Goal: Check status: Check status

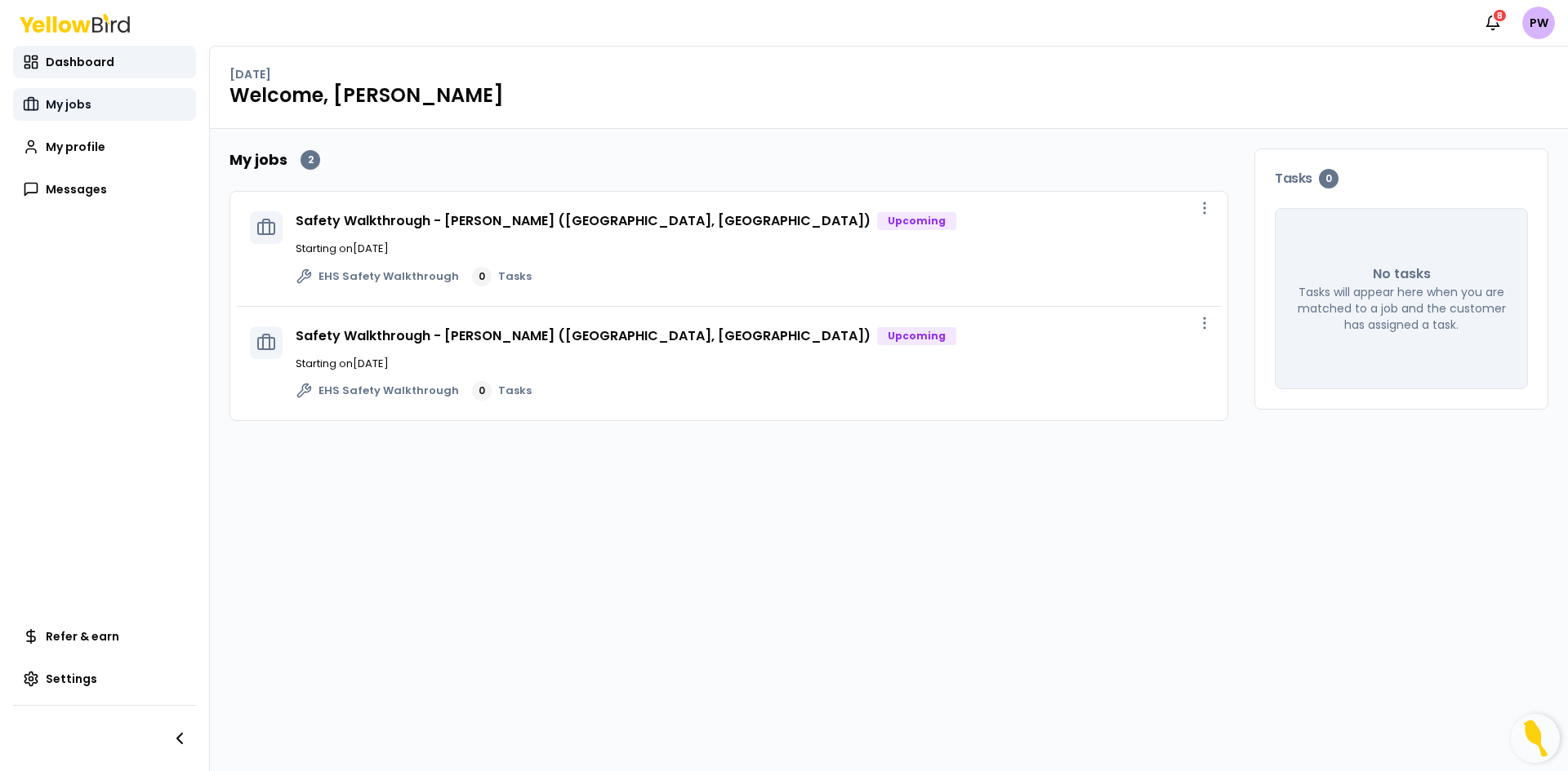
click at [83, 103] on span "My jobs" at bounding box center [68, 105] width 45 height 17
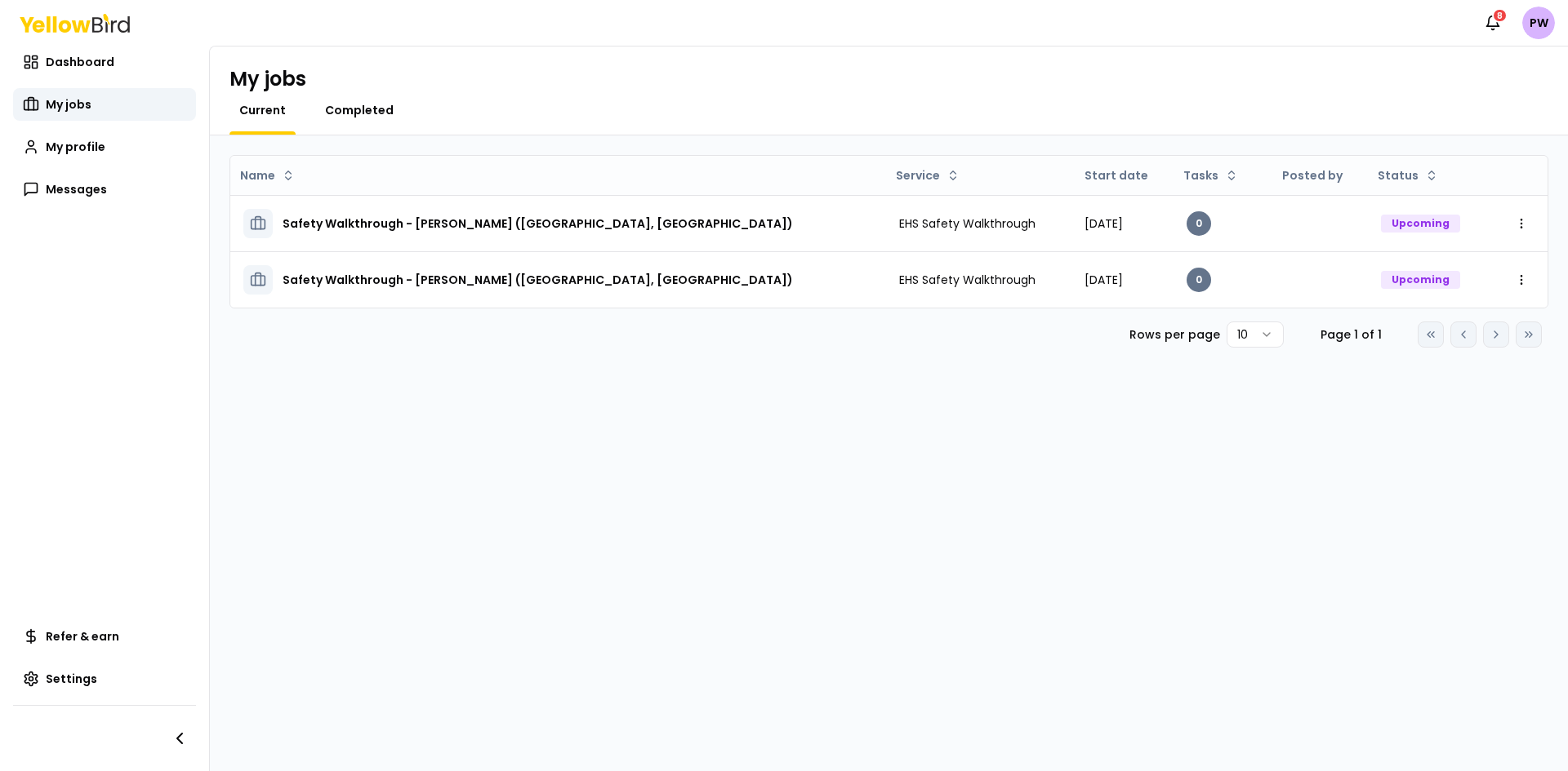
click at [369, 108] on span "Completed" at bounding box center [358, 110] width 68 height 17
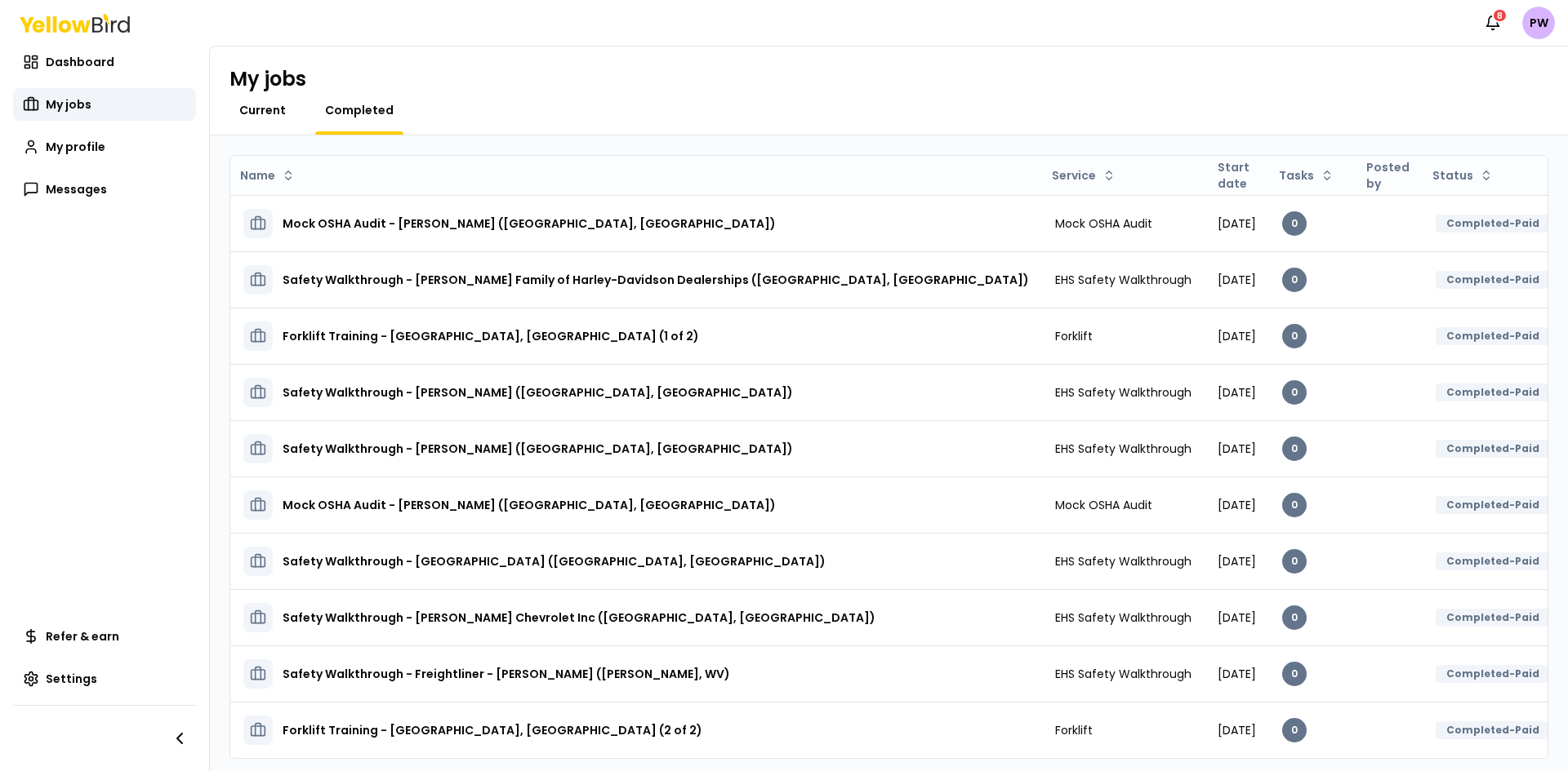
click at [262, 114] on span "Current" at bounding box center [262, 110] width 46 height 17
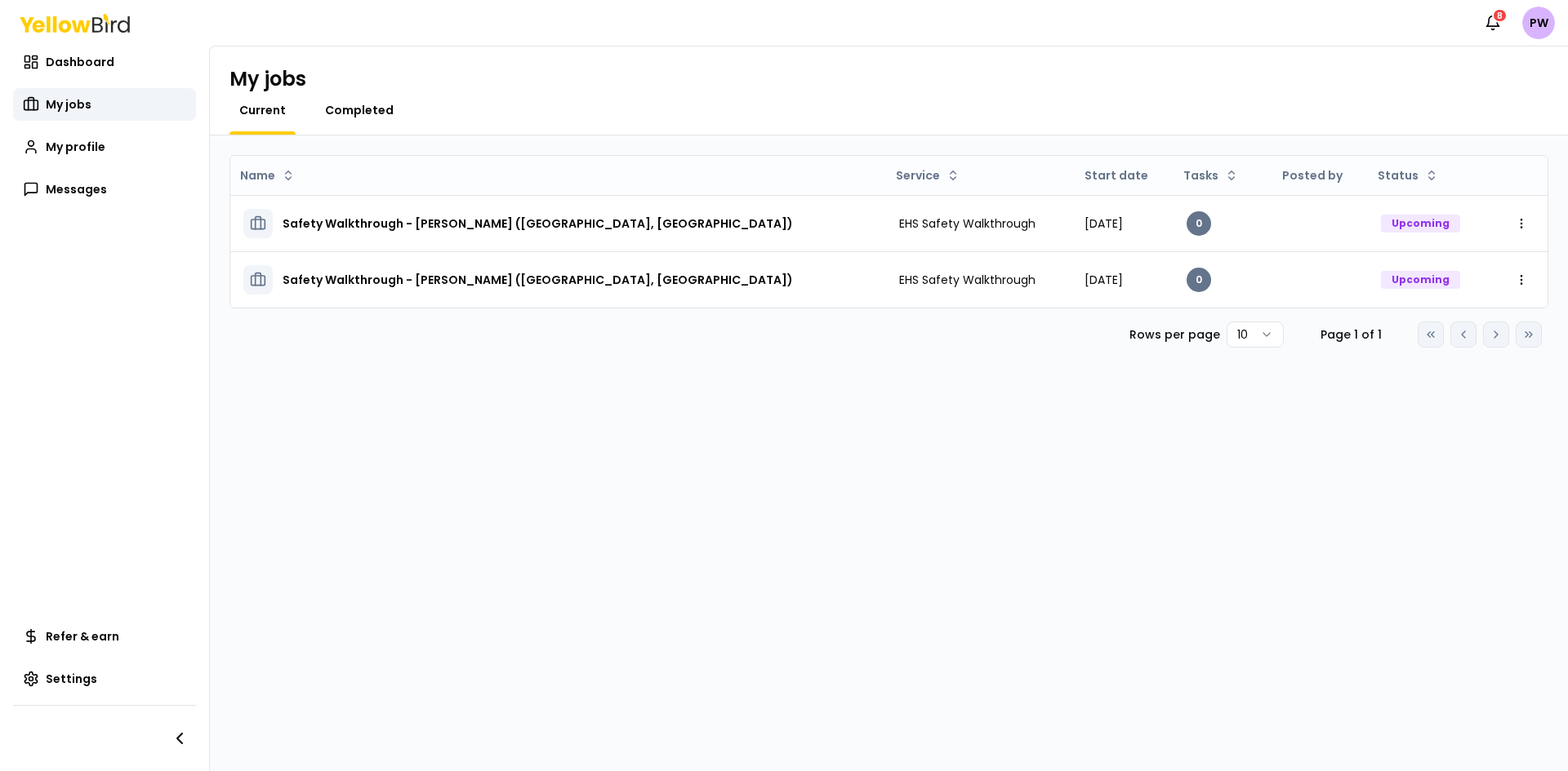
click at [369, 108] on span "Completed" at bounding box center [358, 110] width 68 height 17
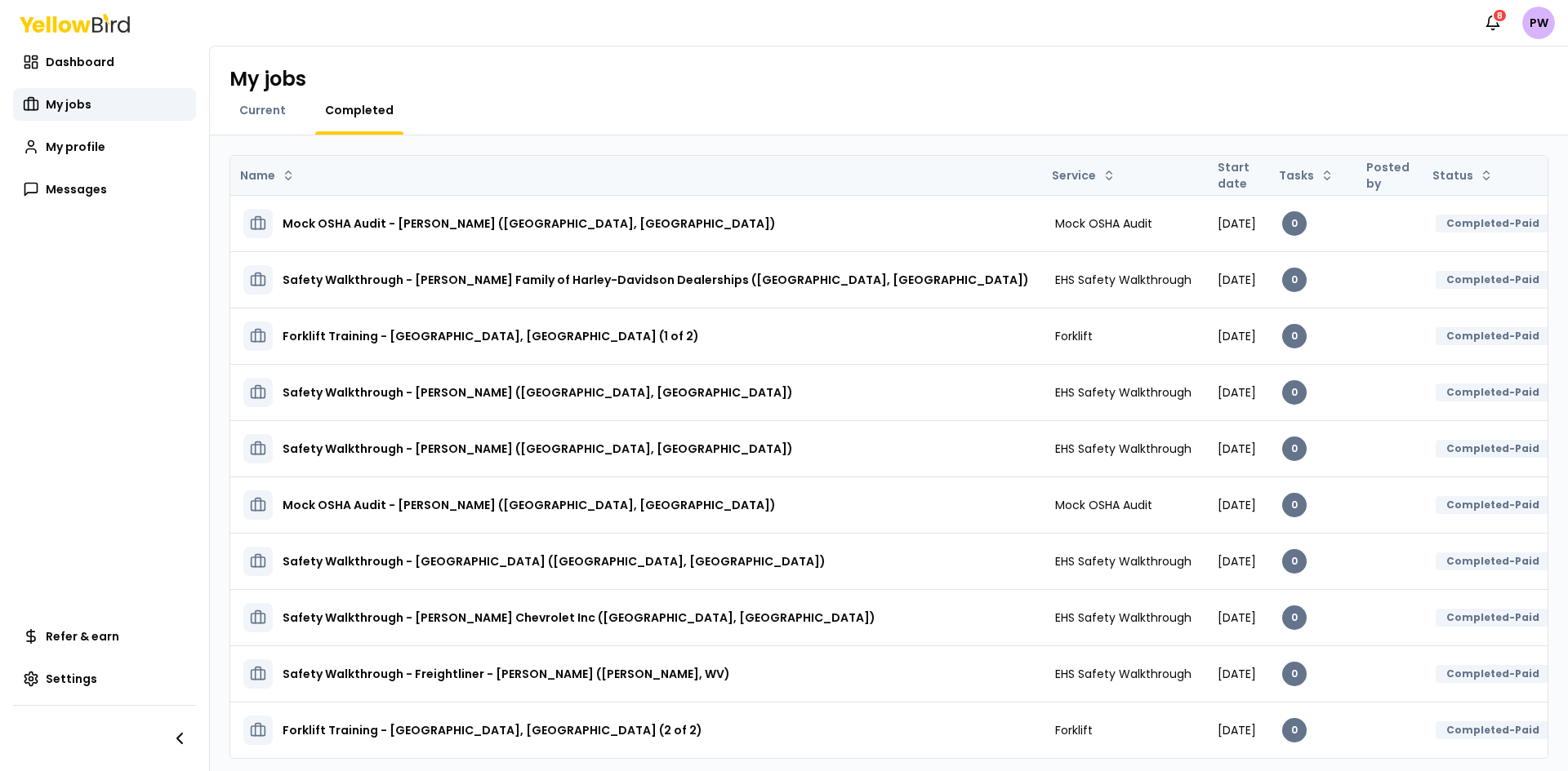
click at [1205, 174] on th "Start date" at bounding box center [1236, 176] width 64 height 39
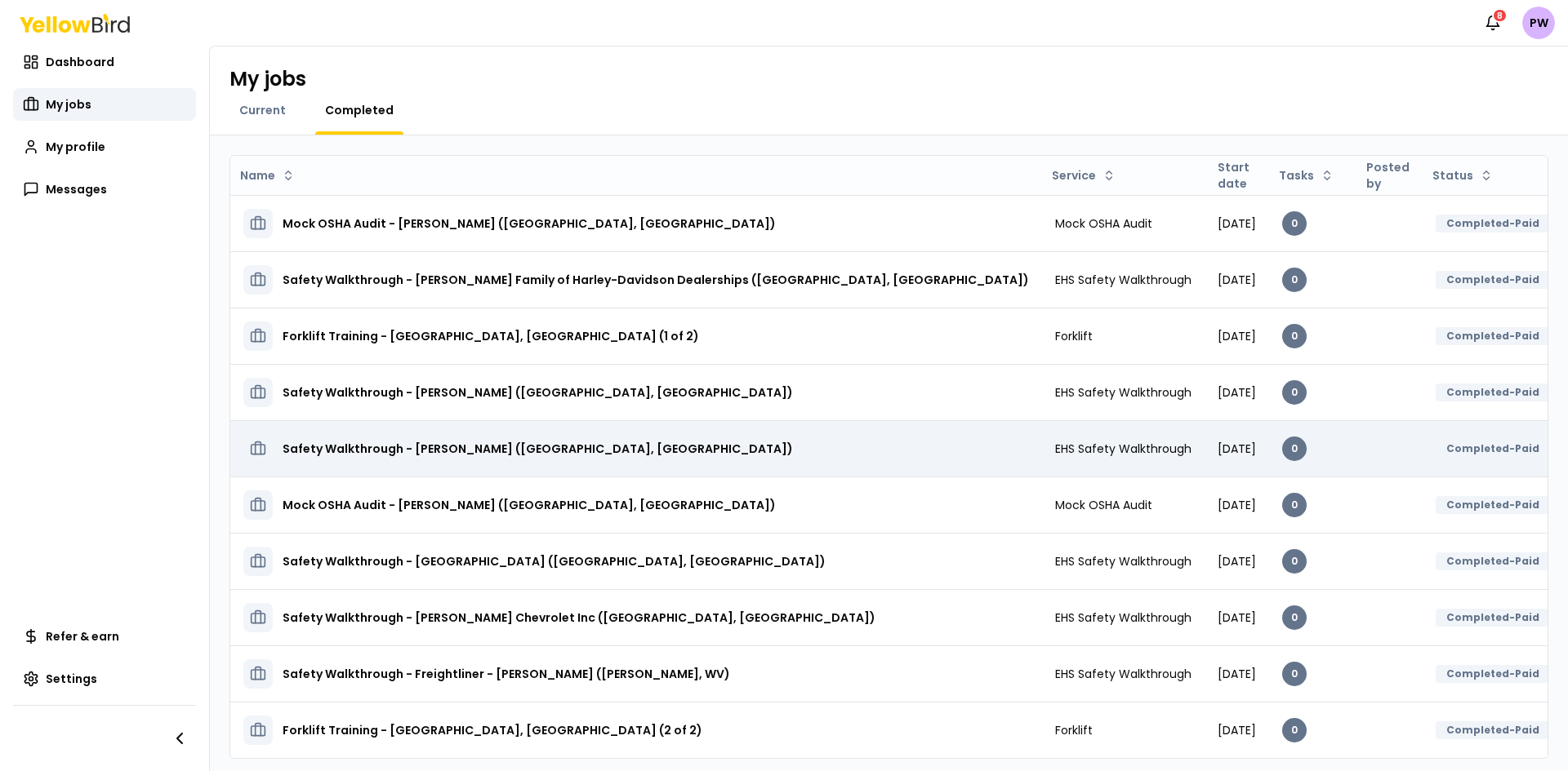
scroll to position [46, 0]
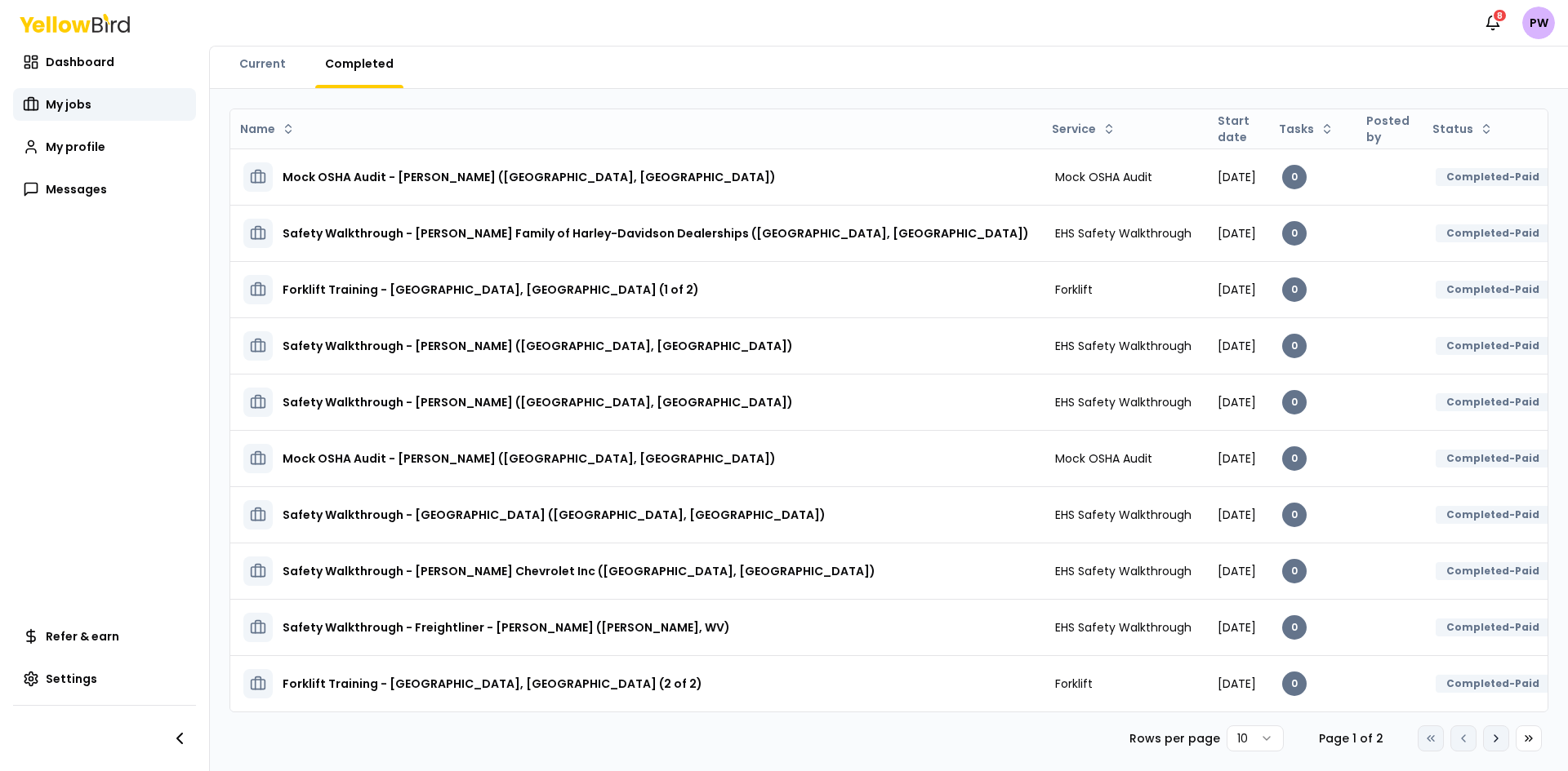
click at [1489, 742] on icon at bounding box center [1495, 738] width 13 height 13
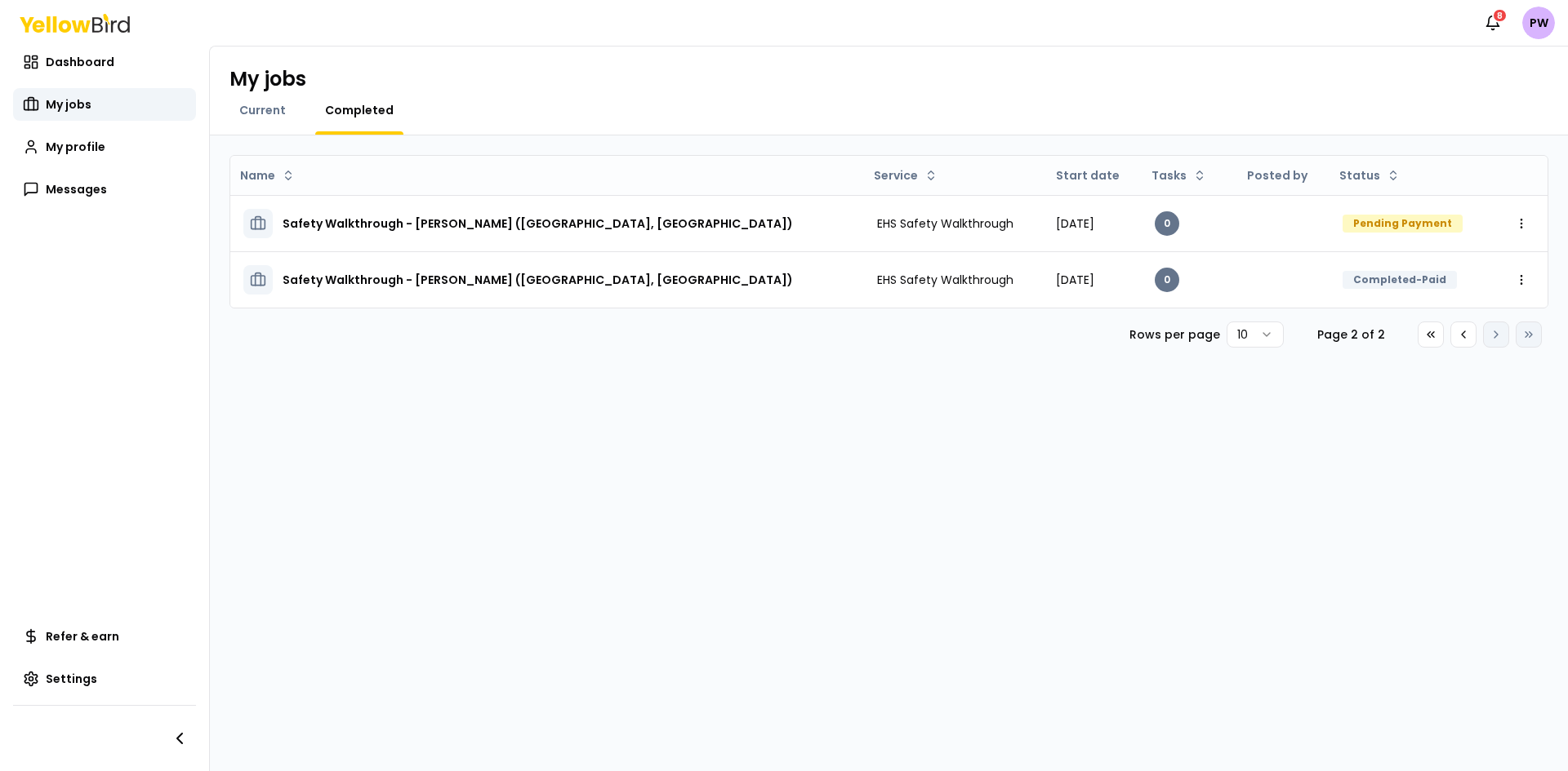
scroll to position [0, 0]
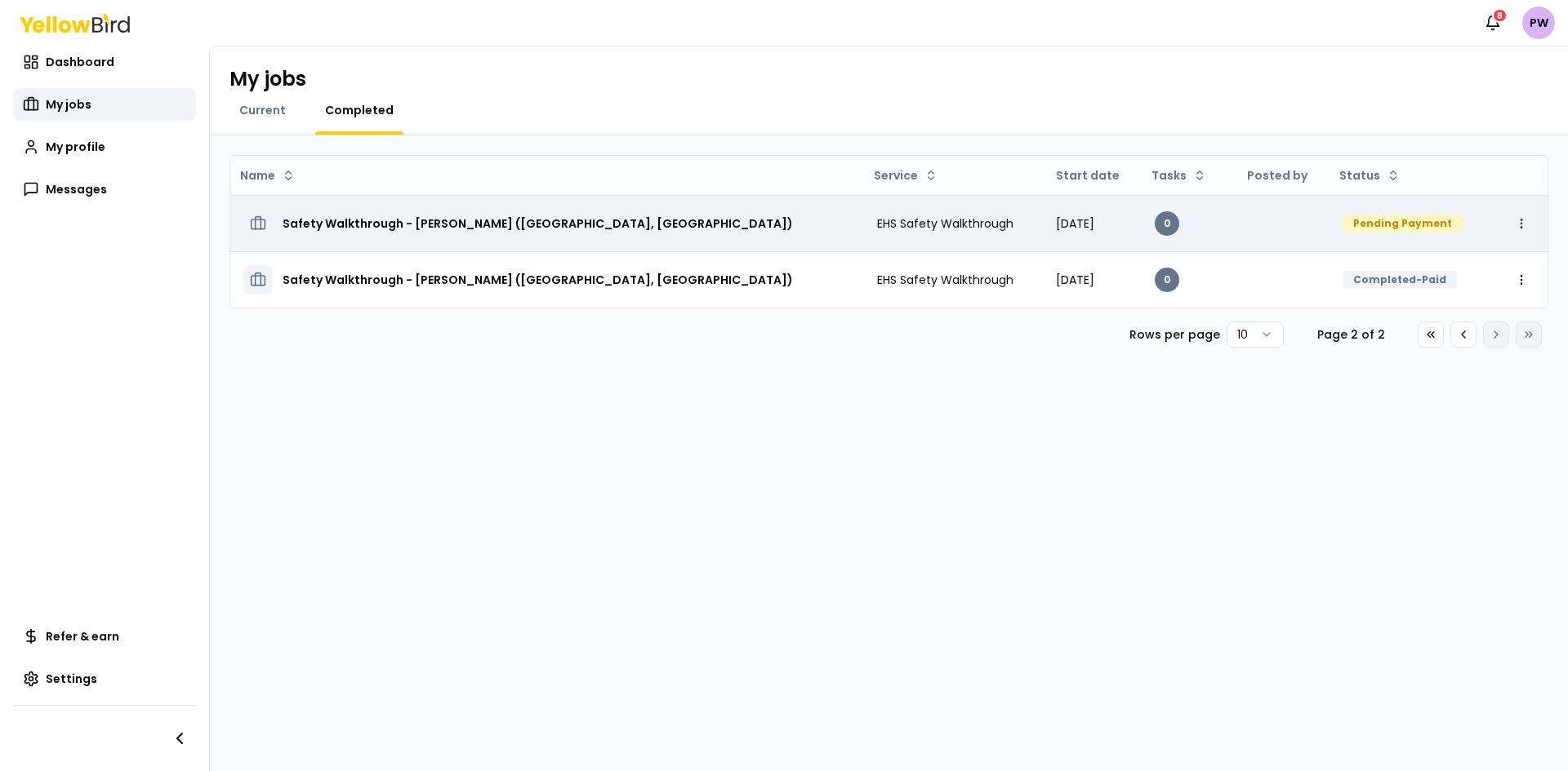
click at [1519, 223] on html "Notifications 8 PW Dashboard My jobs My profile Messages Refer & earn Settings …" at bounding box center [784, 385] width 1568 height 771
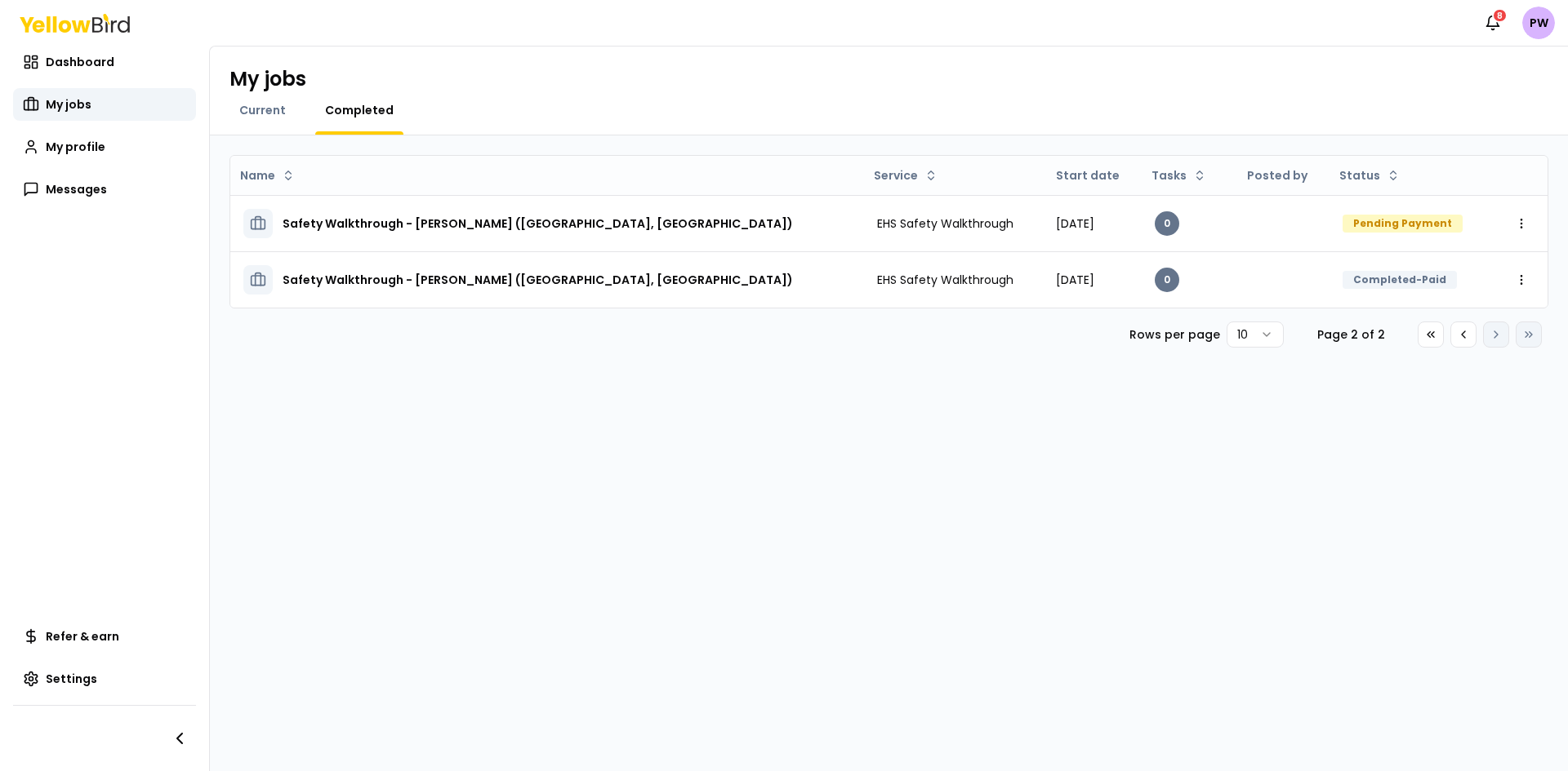
click at [1387, 218] on html "Notifications 8 PW Dashboard My jobs My profile Messages Refer & earn Settings …" at bounding box center [784, 385] width 1568 height 771
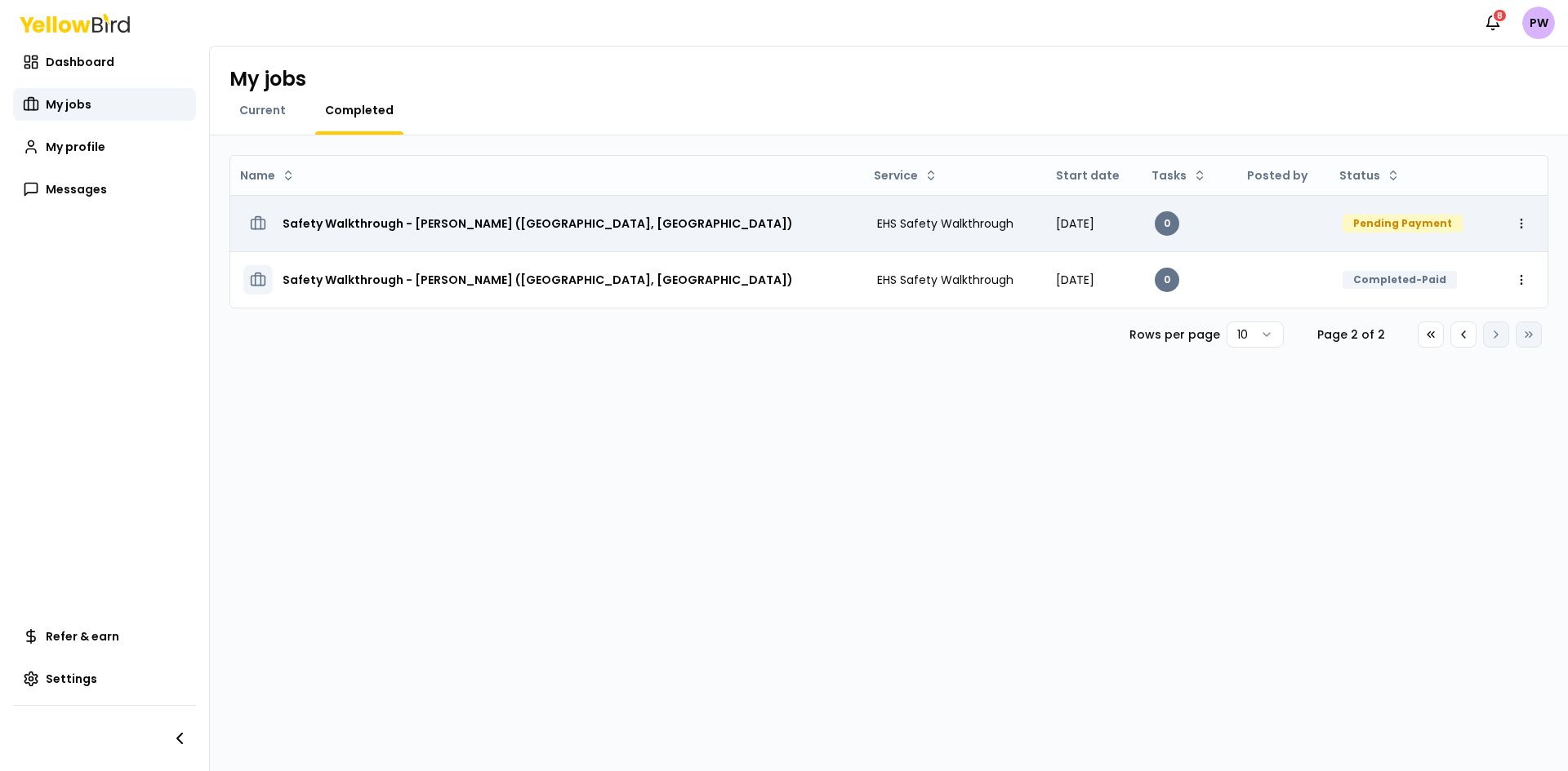
click at [1365, 222] on div "Pending Payment" at bounding box center [1402, 223] width 120 height 18
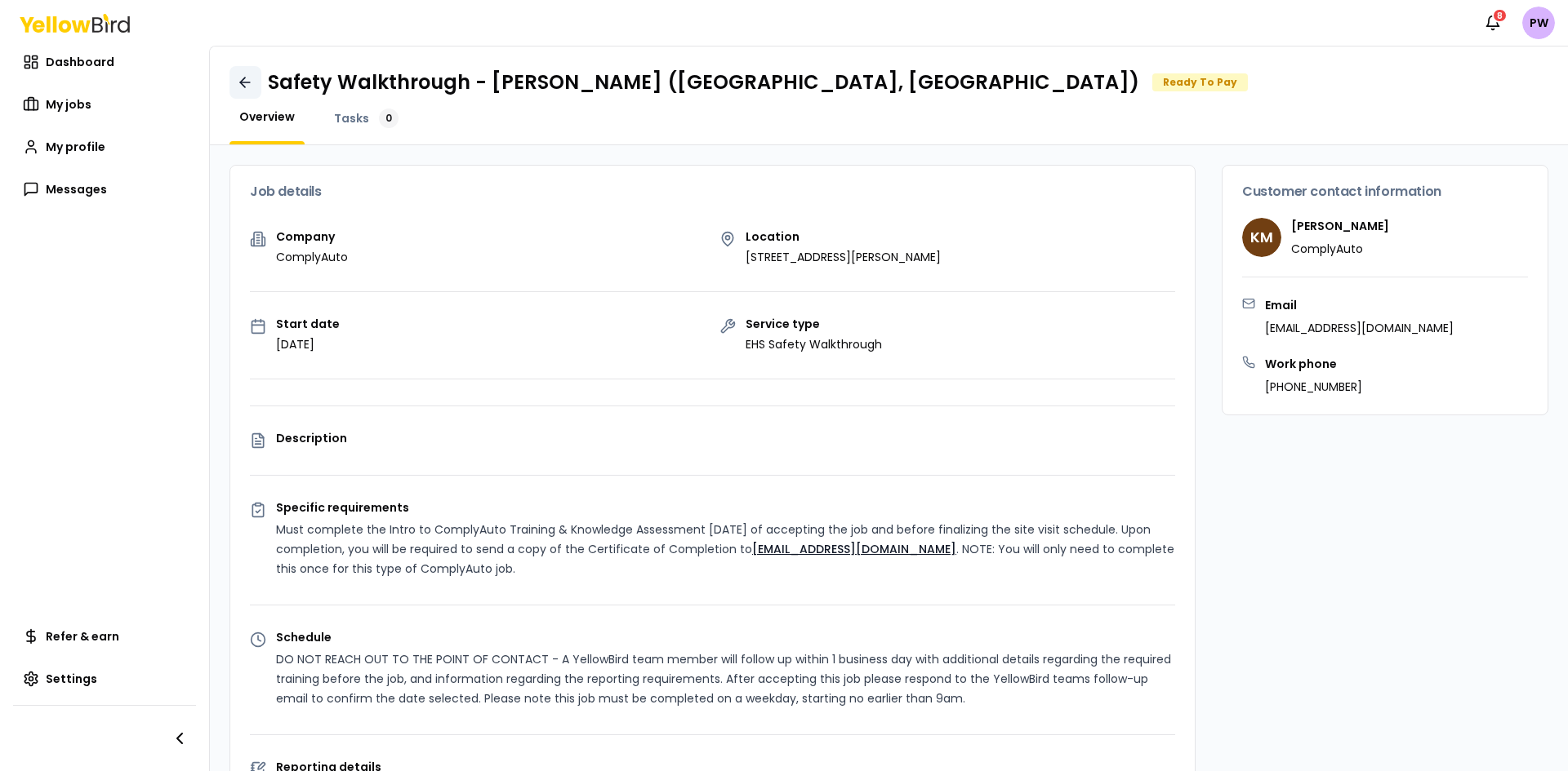
click at [250, 91] on link at bounding box center [245, 82] width 32 height 33
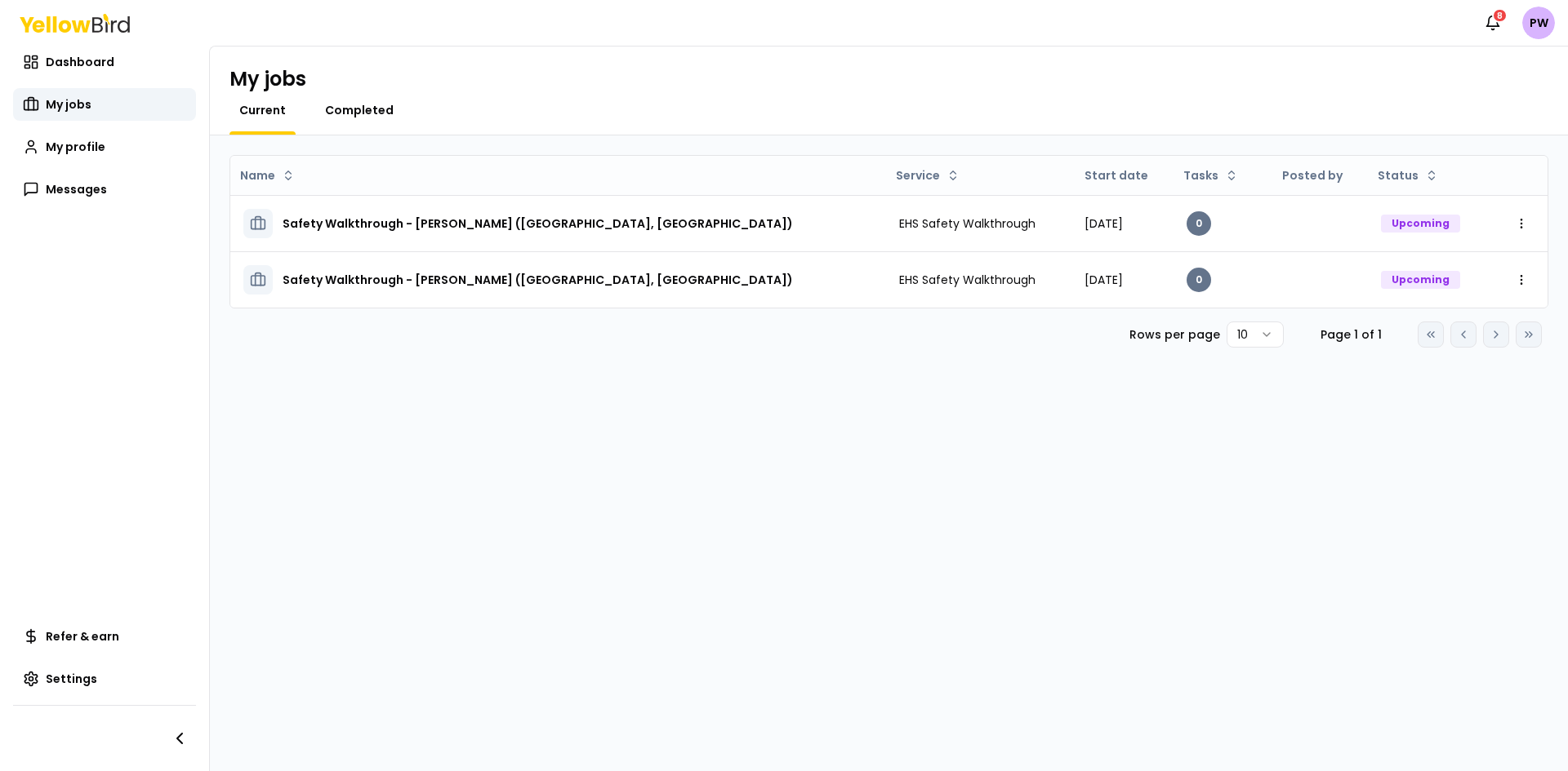
click at [378, 114] on span "Completed" at bounding box center [358, 110] width 68 height 17
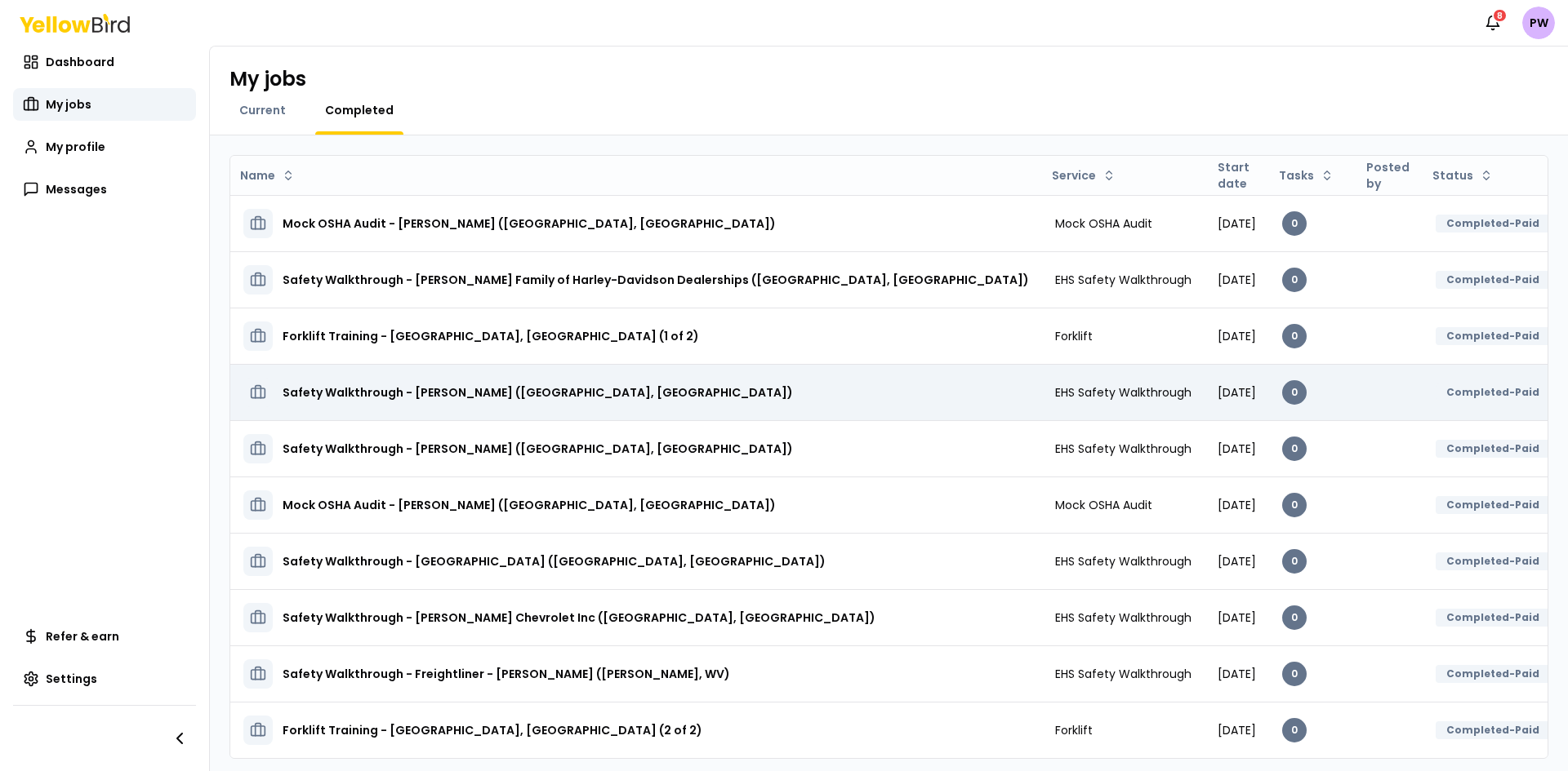
scroll to position [46, 0]
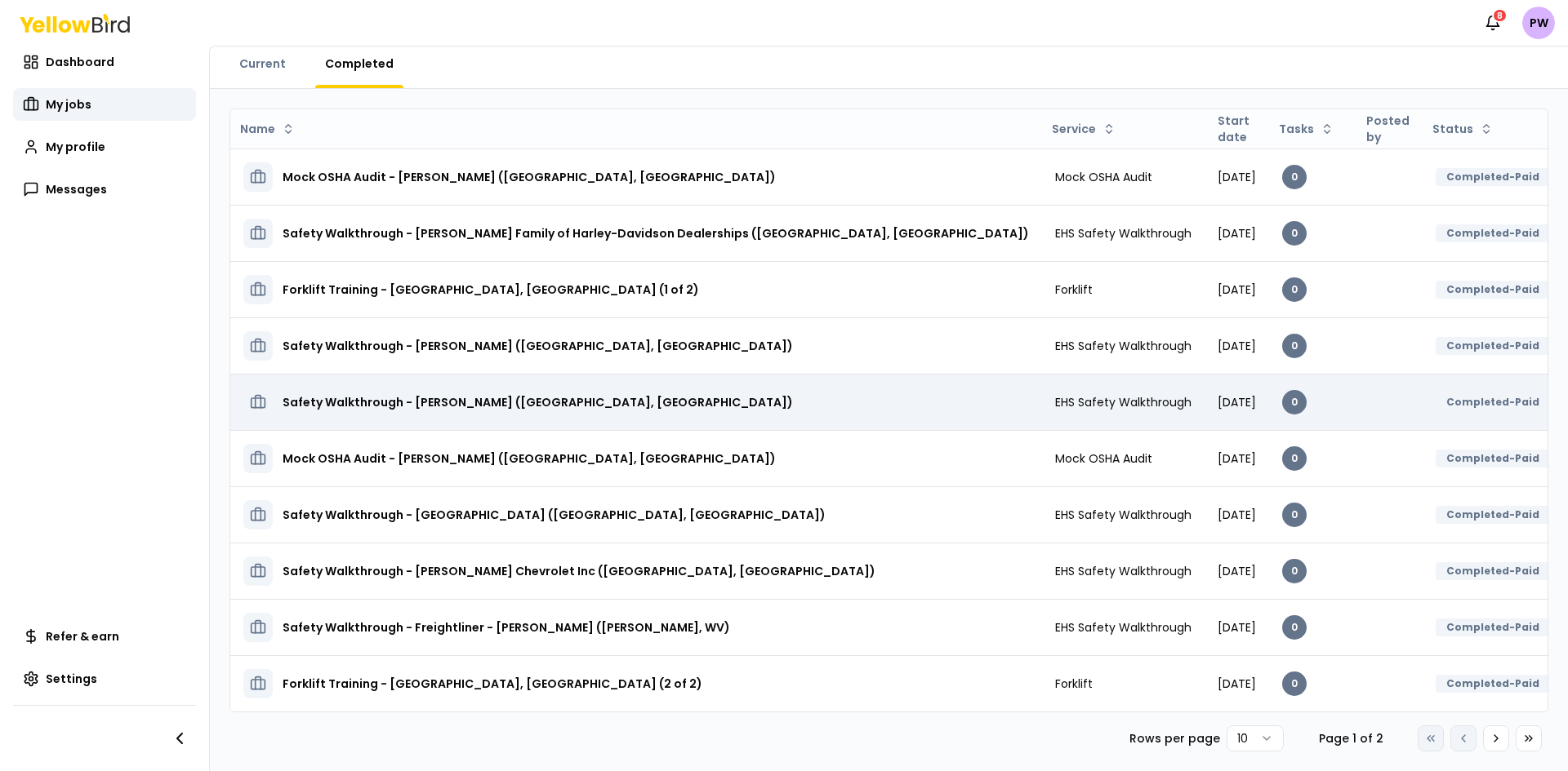
click at [1512, 399] on html "Notifications 8 PW Dashboard My jobs My profile Messages Refer & earn Settings …" at bounding box center [784, 385] width 1568 height 771
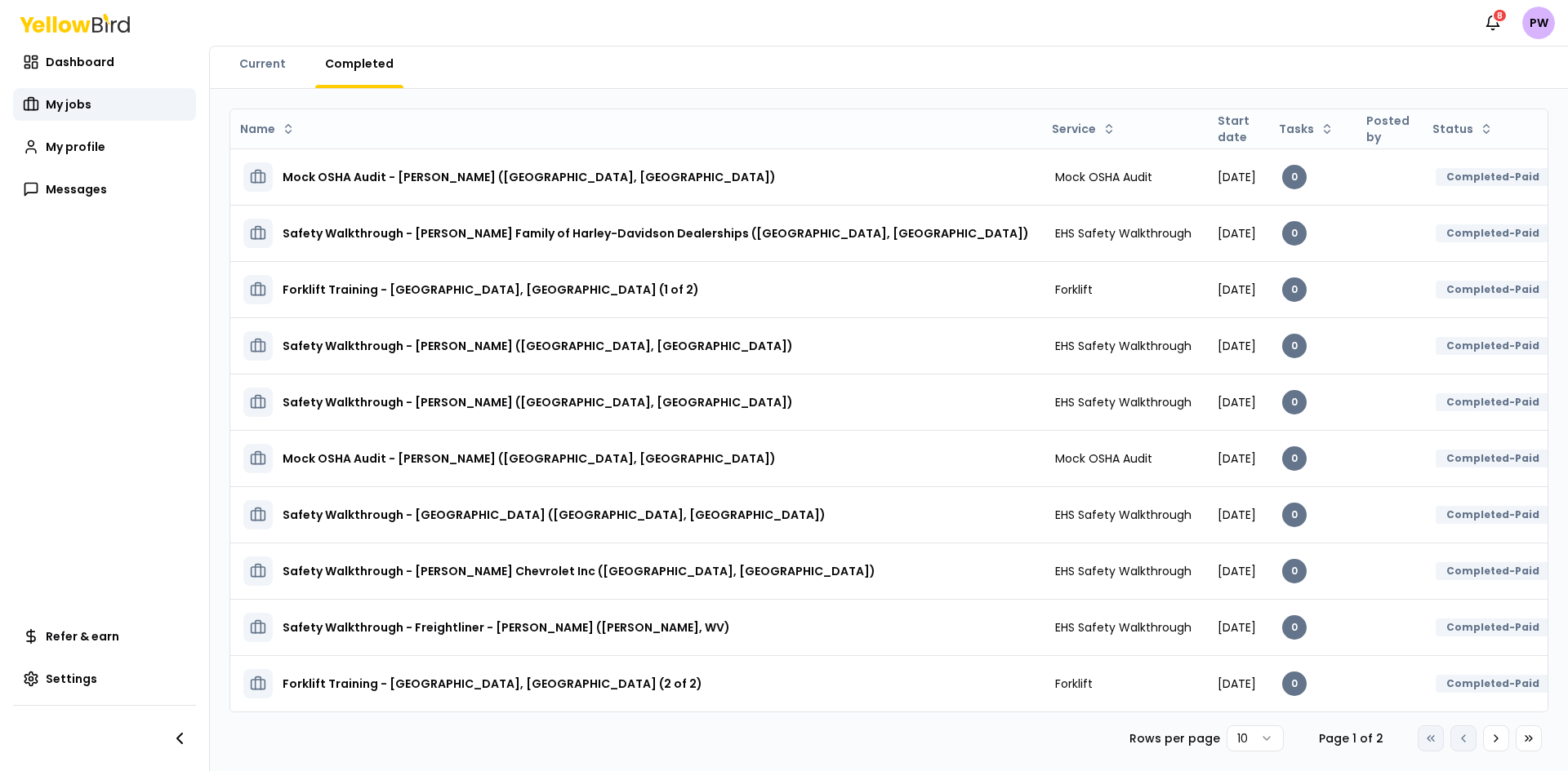
click at [1379, 402] on html "Notifications 8 PW Dashboard My jobs My profile Messages Refer & earn Settings …" at bounding box center [784, 385] width 1568 height 771
click at [1436, 402] on div "Completed-Paid" at bounding box center [1493, 403] width 115 height 18
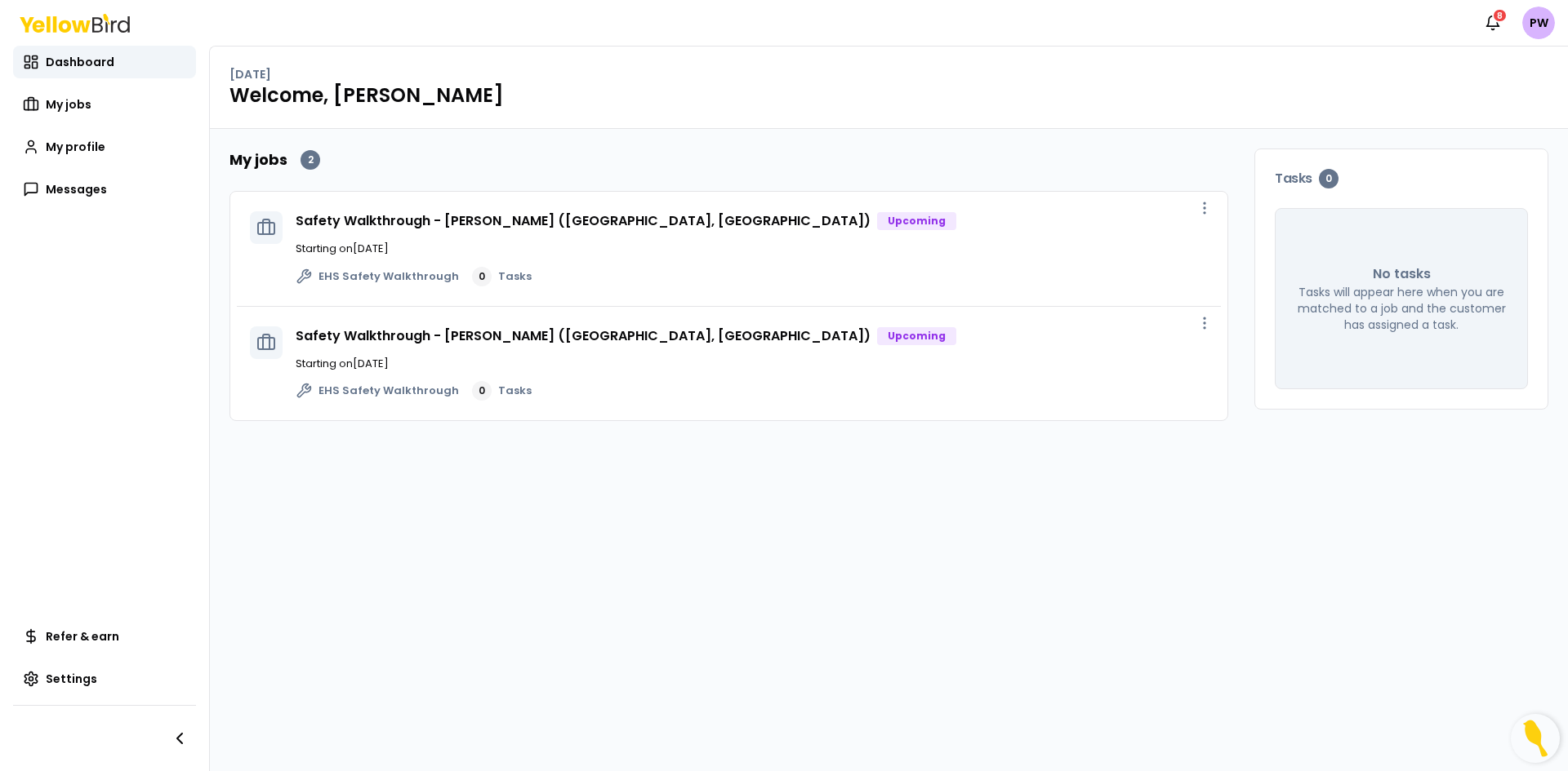
click at [263, 158] on h2 "My jobs" at bounding box center [258, 159] width 58 height 23
click at [305, 161] on div "2" at bounding box center [310, 160] width 20 height 20
click at [267, 157] on h2 "My jobs" at bounding box center [258, 159] width 58 height 23
click at [92, 63] on span "Dashboard" at bounding box center [79, 62] width 68 height 17
click at [78, 102] on span "My jobs" at bounding box center [68, 105] width 45 height 17
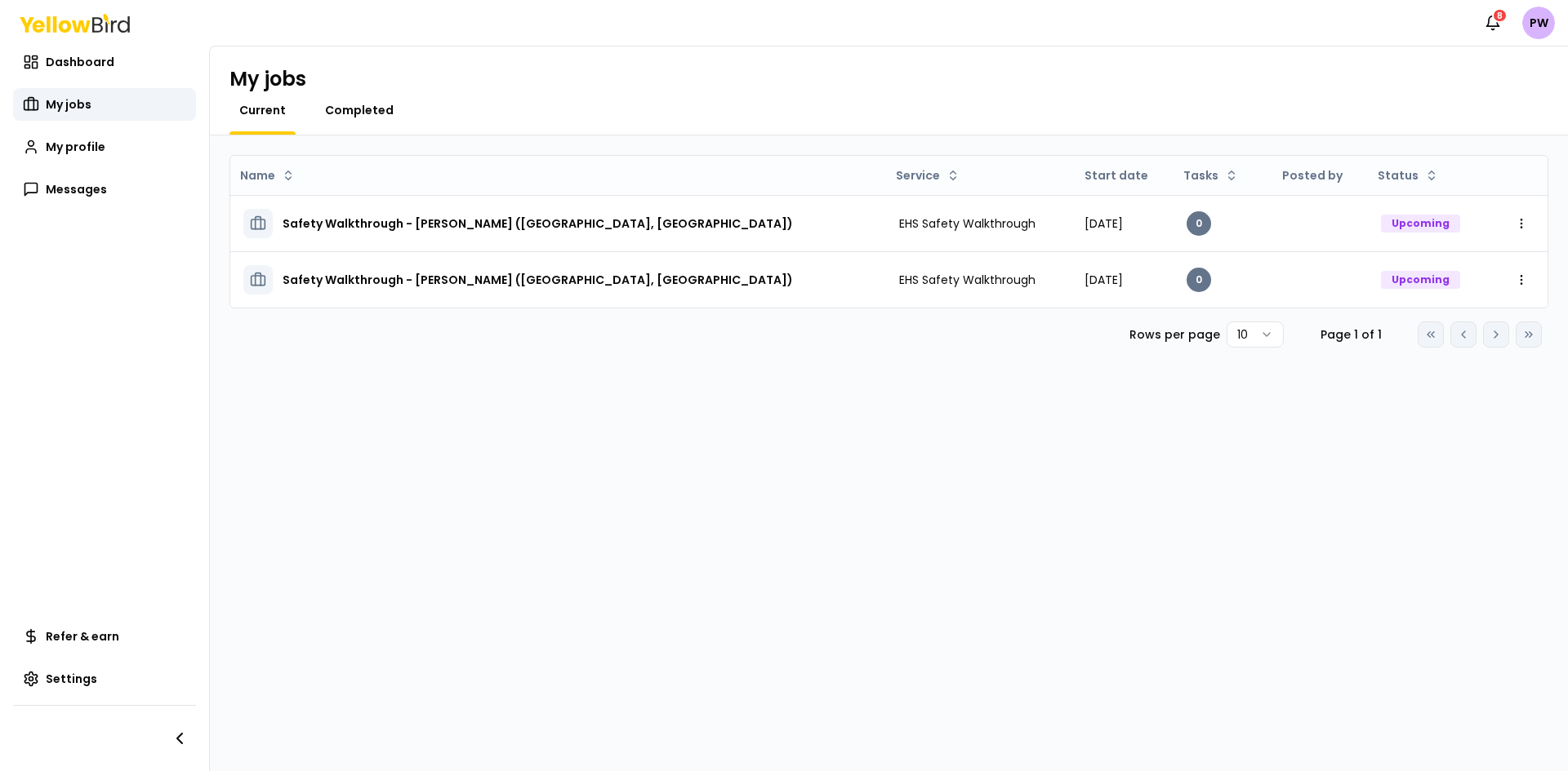
click at [375, 113] on span "Completed" at bounding box center [358, 110] width 68 height 17
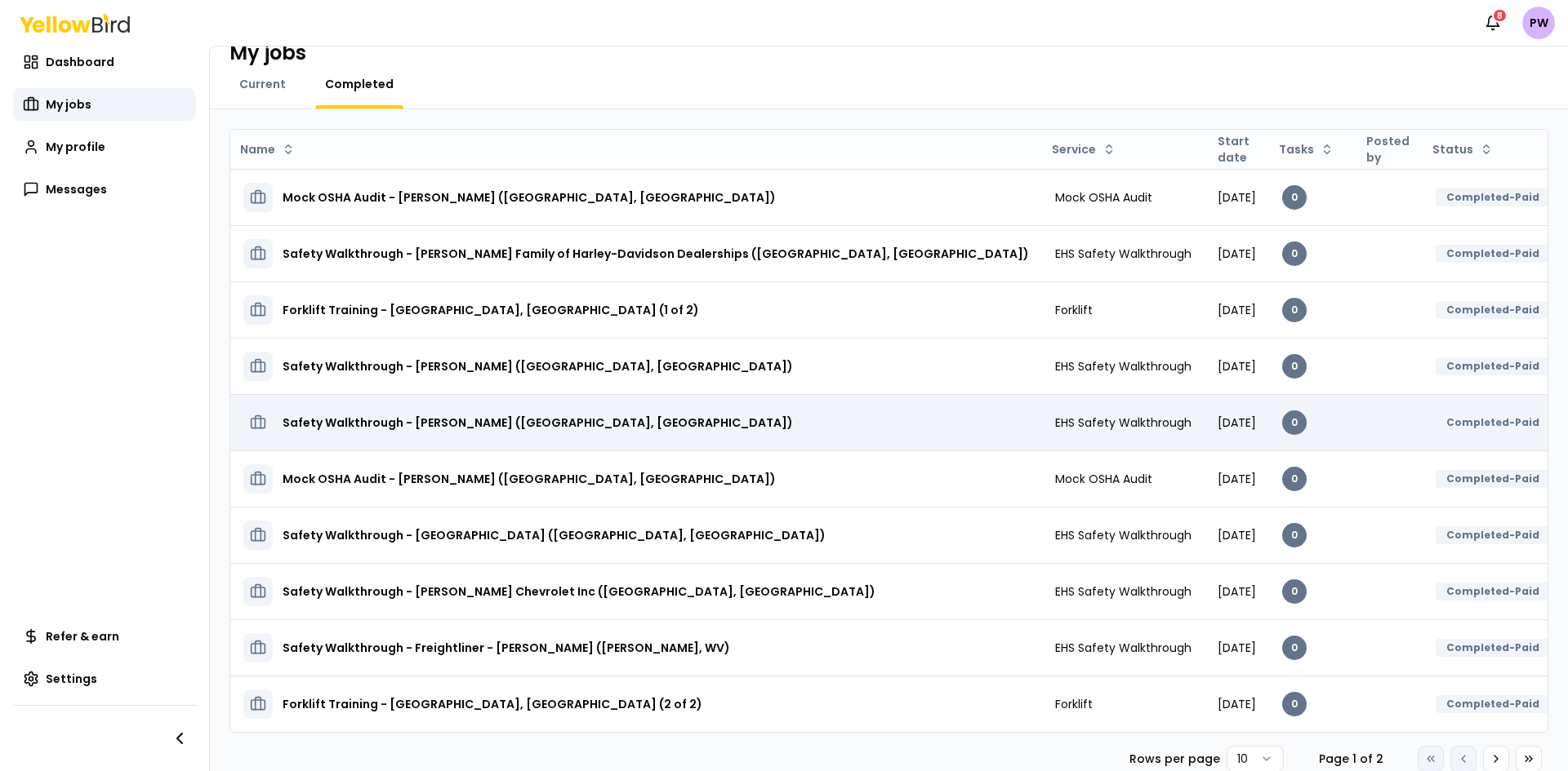
scroll to position [46, 0]
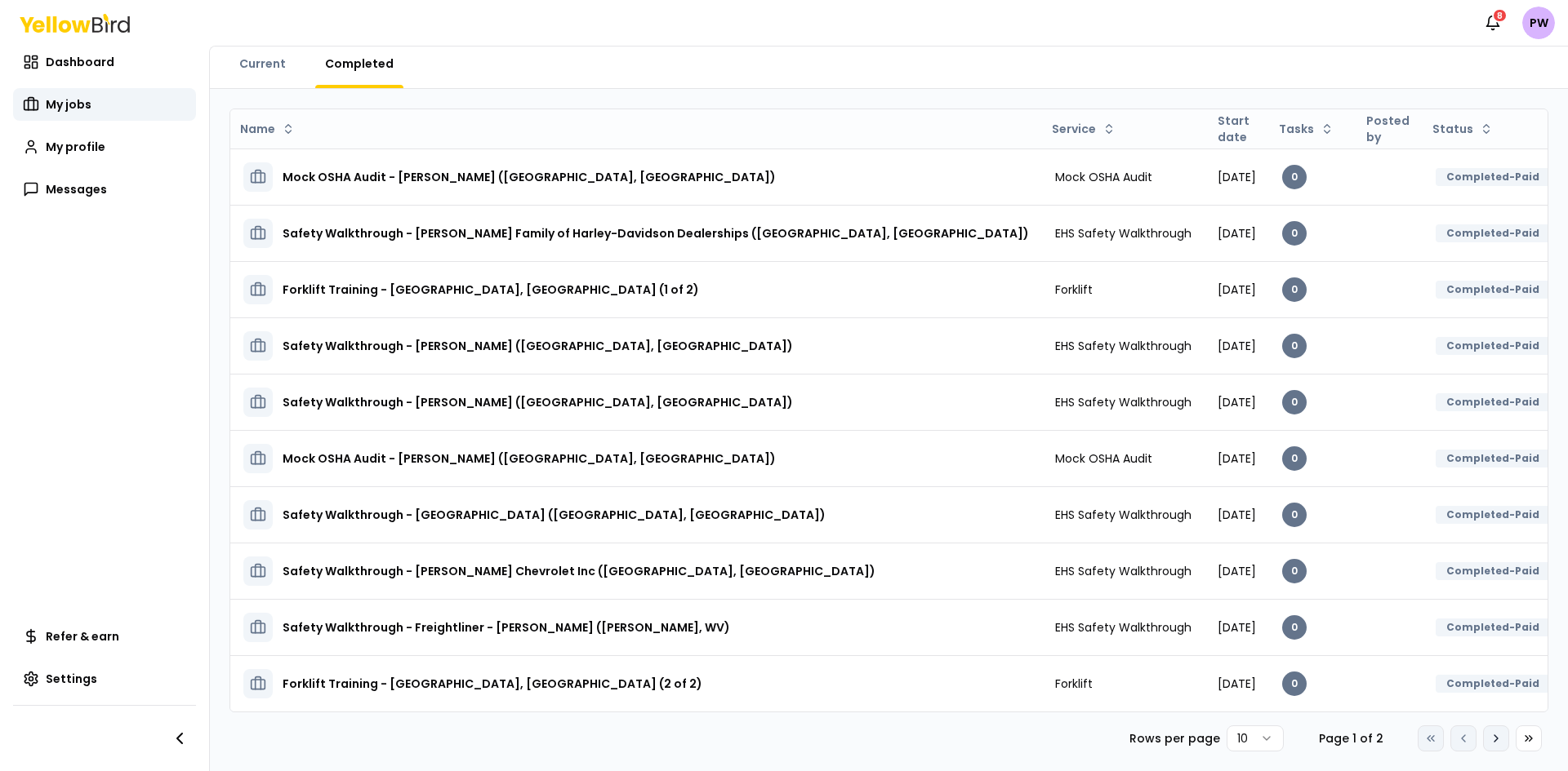
click at [1489, 740] on icon at bounding box center [1495, 738] width 13 height 13
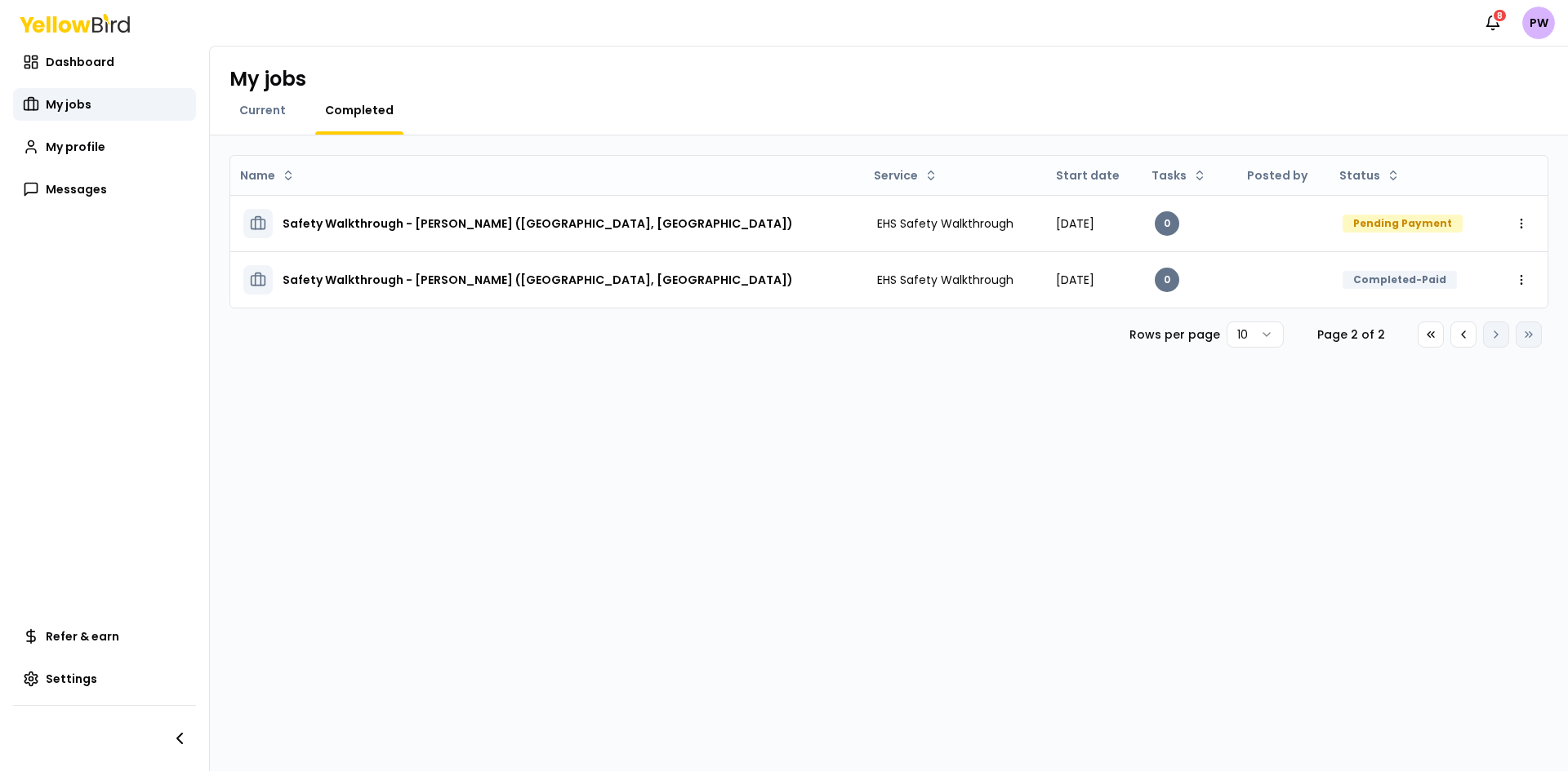
scroll to position [0, 0]
click at [1461, 337] on icon at bounding box center [1462, 334] width 13 height 13
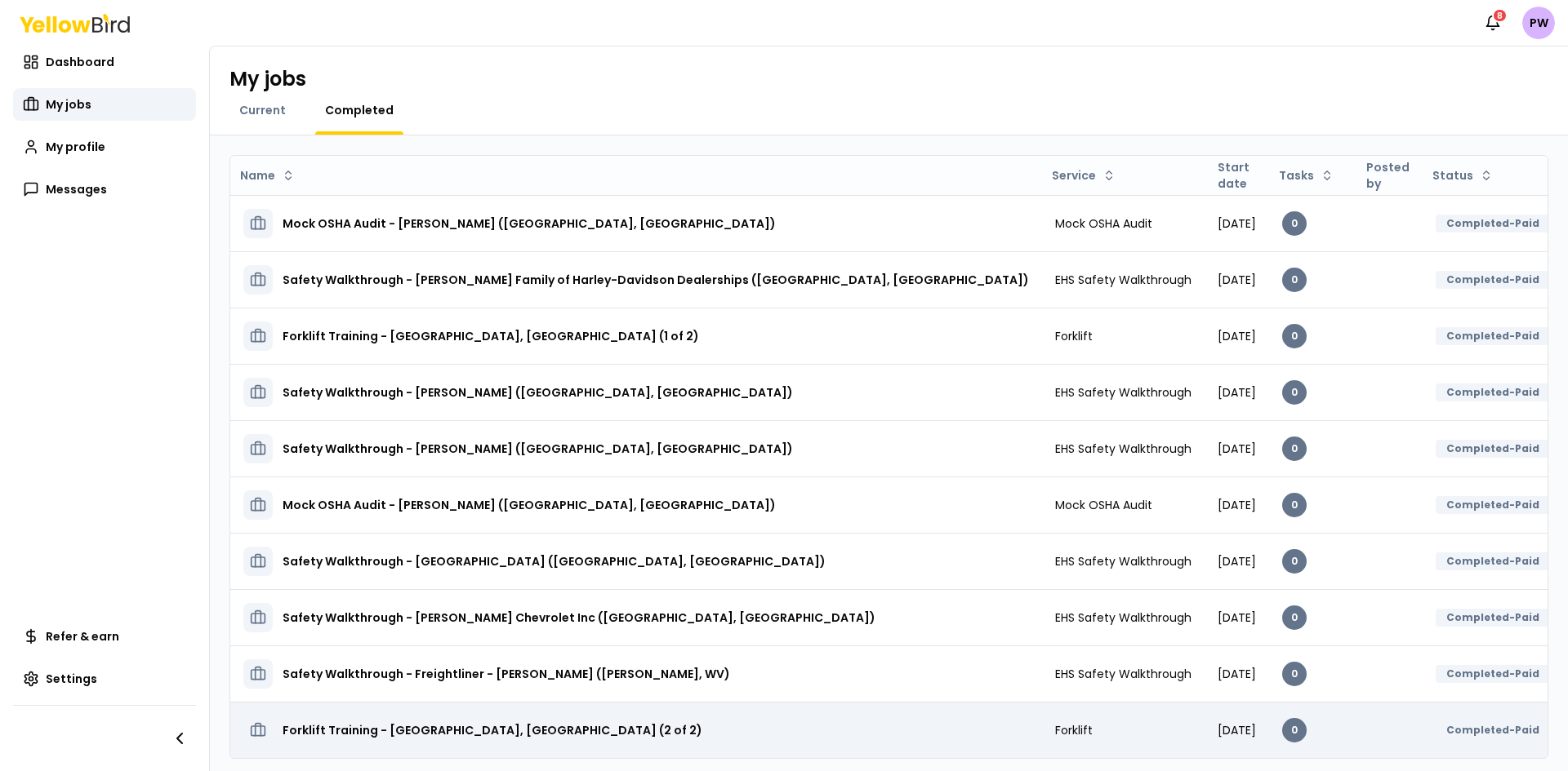
scroll to position [46, 0]
